Goal: Task Accomplishment & Management: Use online tool/utility

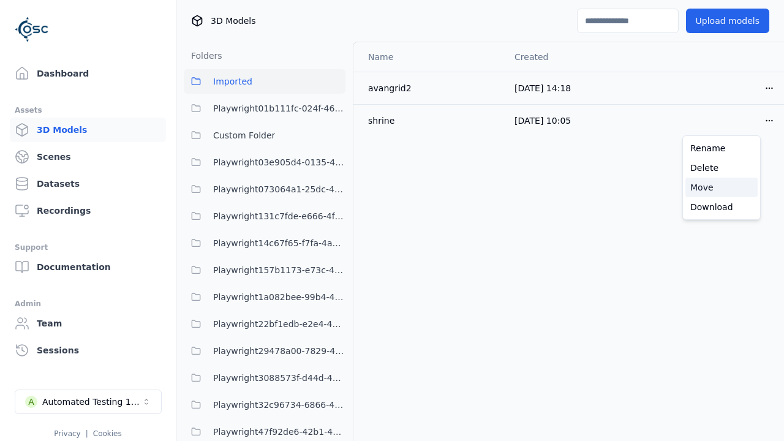
click at [721, 187] on div "Move" at bounding box center [721, 188] width 72 height 20
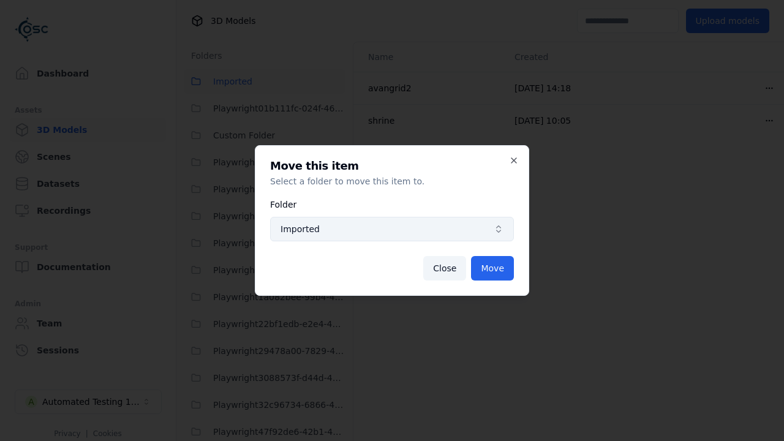
click at [392, 229] on span "Imported" at bounding box center [384, 229] width 208 height 12
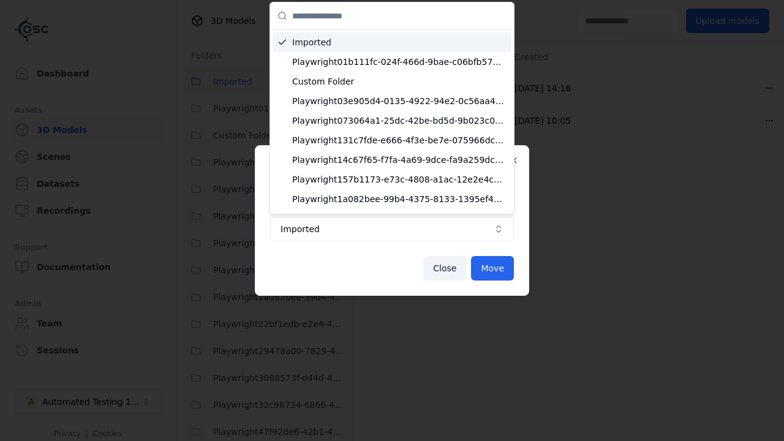
click at [394, 75] on span "Custom Folder" at bounding box center [399, 81] width 214 height 12
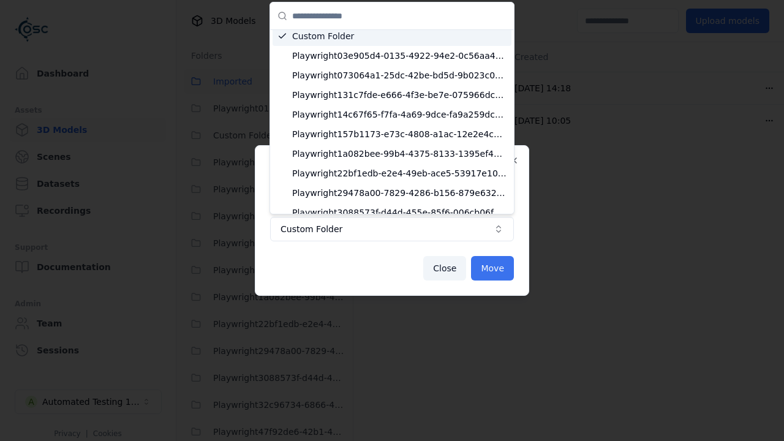
click at [493, 268] on button "Move" at bounding box center [492, 268] width 43 height 24
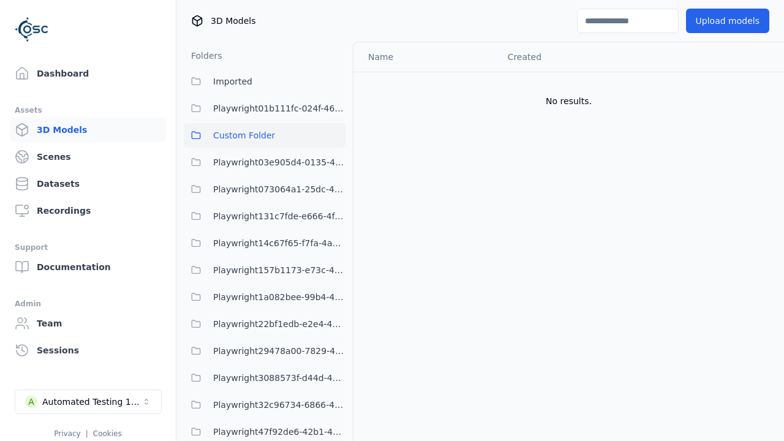
click at [748, 88] on html "Support Dashboard Assets 3D Models Scenes Datasets Recordings Support Documenta…" at bounding box center [392, 220] width 784 height 441
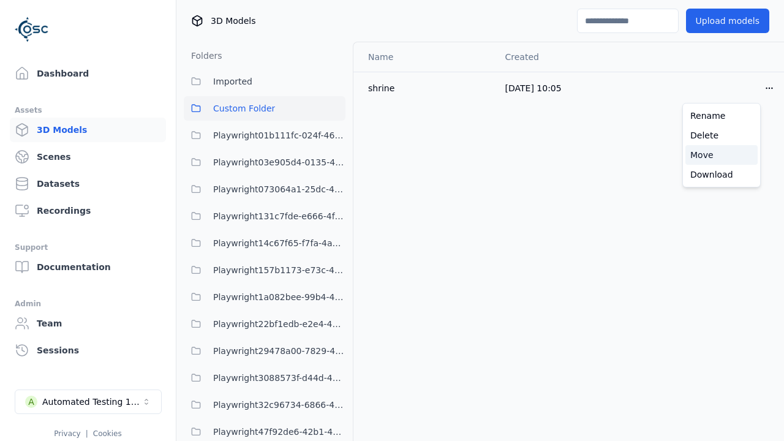
click at [721, 155] on div "Move" at bounding box center [721, 155] width 72 height 20
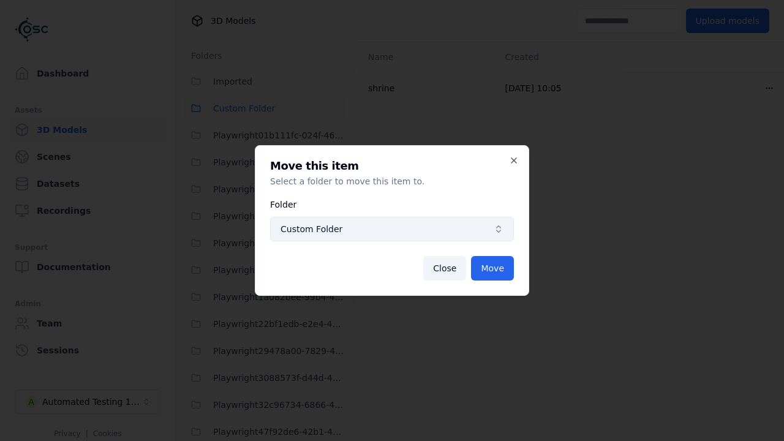
click at [392, 229] on span "Custom Folder" at bounding box center [384, 229] width 208 height 12
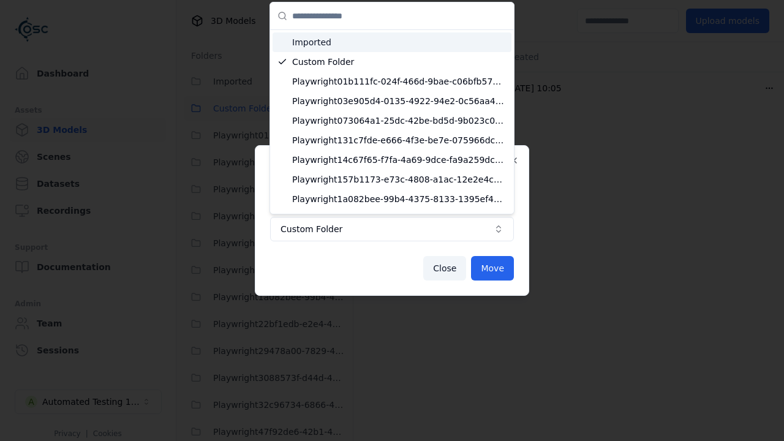
click at [386, 40] on span "Imported" at bounding box center [399, 42] width 214 height 12
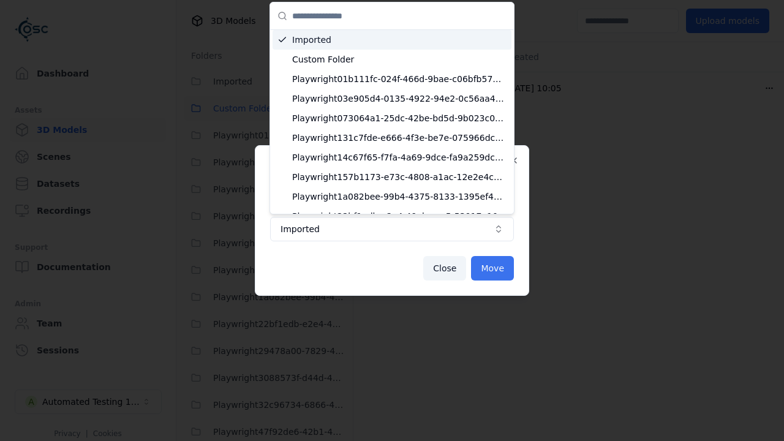
click at [493, 268] on button "Move" at bounding box center [492, 268] width 43 height 24
